Goal: Task Accomplishment & Management: Manage account settings

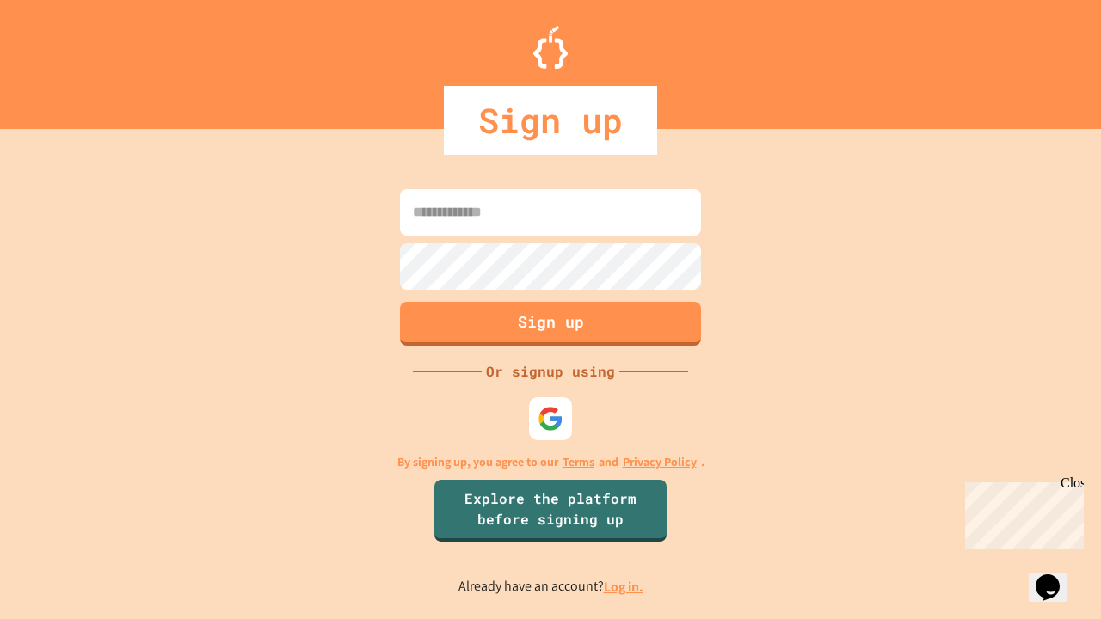
click at [624, 586] on link "Log in." at bounding box center [624, 587] width 40 height 18
